Goal: Information Seeking & Learning: Learn about a topic

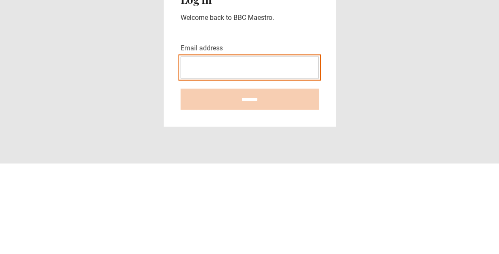
type input "**********"
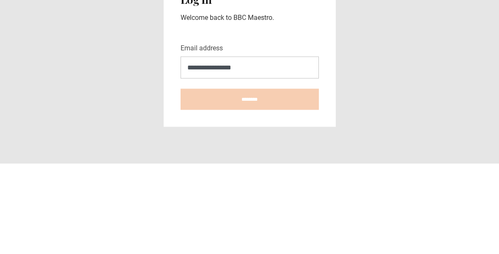
click at [250, 179] on input "********" at bounding box center [250, 189] width 138 height 21
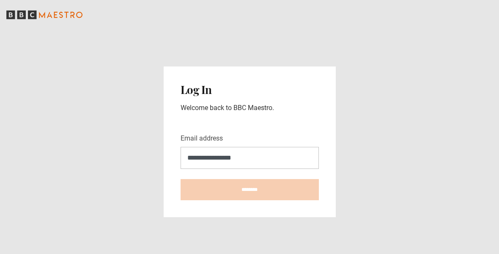
type input "**********"
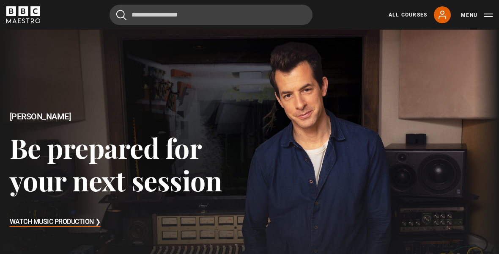
click at [413, 14] on link "All Courses" at bounding box center [408, 15] width 39 height 8
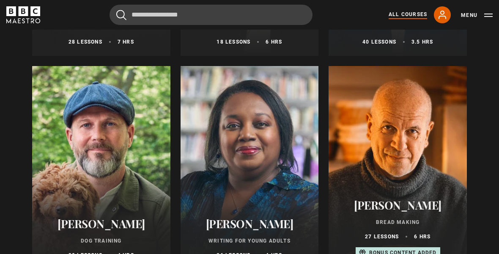
scroll to position [2628, 0]
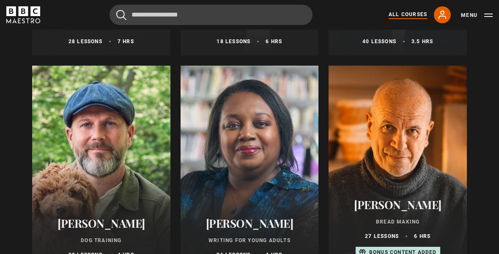
click at [115, 158] on div at bounding box center [101, 167] width 138 height 203
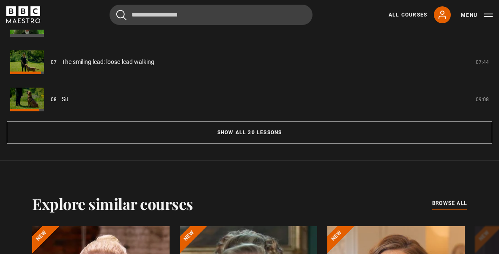
scroll to position [807, 0]
click at [269, 143] on button "Show all 30 lessons" at bounding box center [250, 132] width 486 height 22
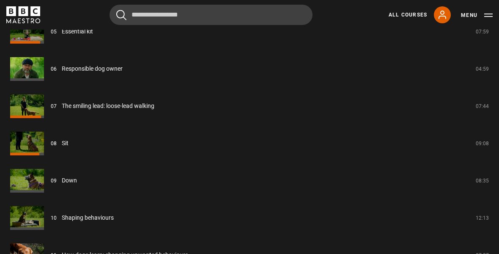
scroll to position [945, 0]
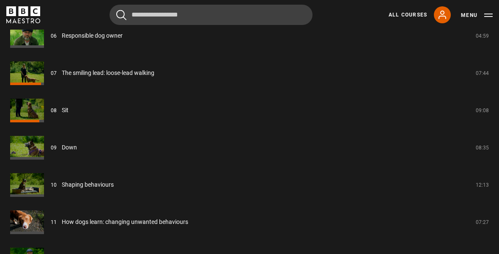
click at [62, 152] on link "Down" at bounding box center [69, 147] width 15 height 9
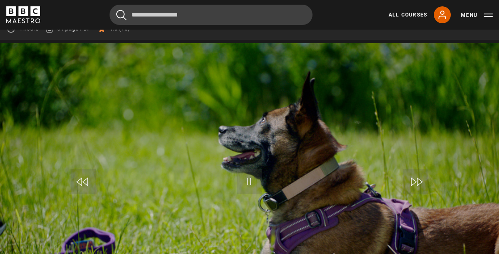
scroll to position [336, 0]
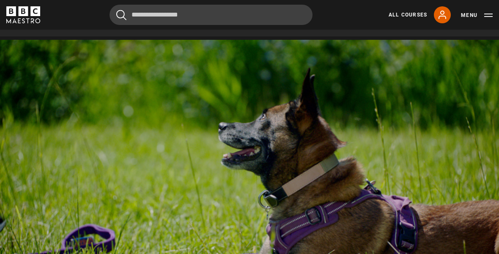
click at [496, 36] on div "Dog Training Steve Mann 4 hours 81 page PDF (opens in new tab) 4.6 (75)" at bounding box center [249, 9] width 499 height 53
click at [341, 151] on video-js "Video Player is loading. Play Lesson Down 10s Skip Back 10 seconds Pause 10s Sk…" at bounding box center [249, 180] width 499 height 281
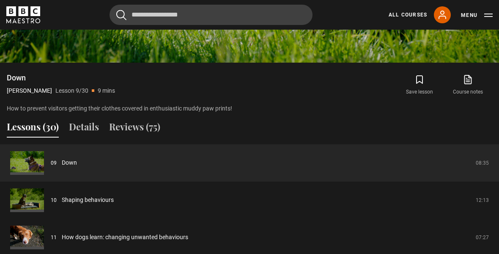
scroll to position [599, 0]
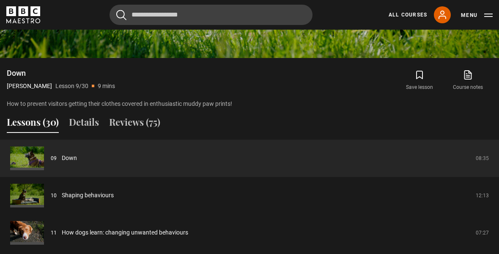
click at [114, 200] on link "Shaping behaviours" at bounding box center [88, 195] width 52 height 9
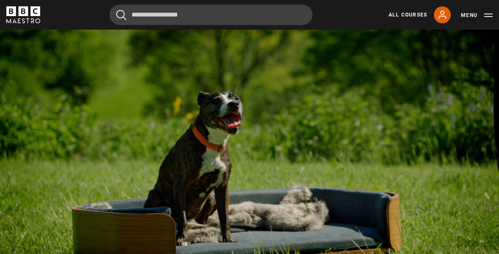
scroll to position [354, 0]
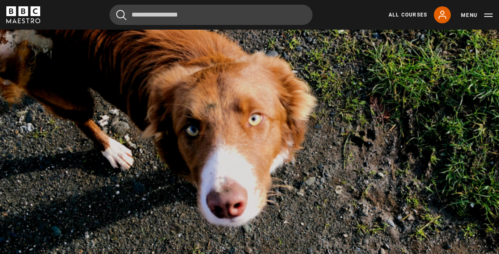
scroll to position [367, 0]
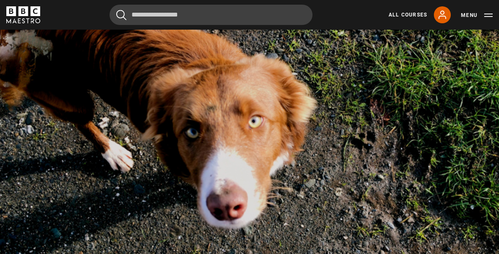
click at [6, 111] on video-js "Video Player is loading. Play Lesson How dogs learn: changing unwanted behaviou…" at bounding box center [249, 149] width 499 height 281
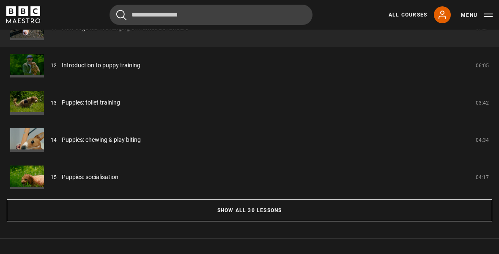
scroll to position [729, 0]
click at [87, 221] on button "Show all 30 lessons" at bounding box center [250, 210] width 486 height 22
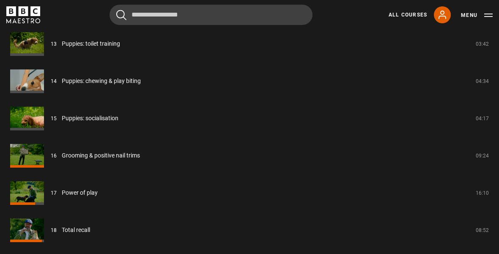
scroll to position [1198, 0]
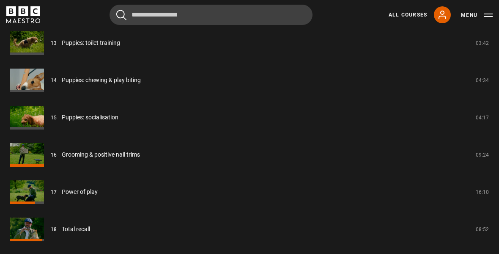
click at [62, 122] on link "Puppies: socialisation" at bounding box center [90, 117] width 57 height 9
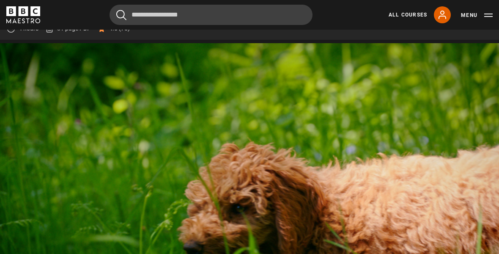
scroll to position [392, 0]
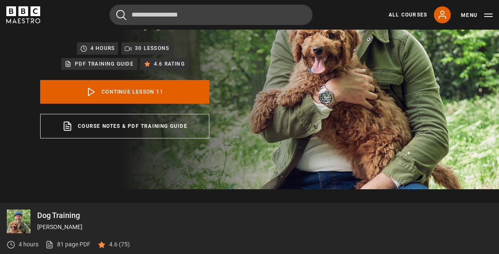
scroll to position [117, 0]
click at [128, 138] on link "Course notes & PDF training guide opens in a new tab" at bounding box center [124, 126] width 169 height 25
